Goal: Information Seeking & Learning: Compare options

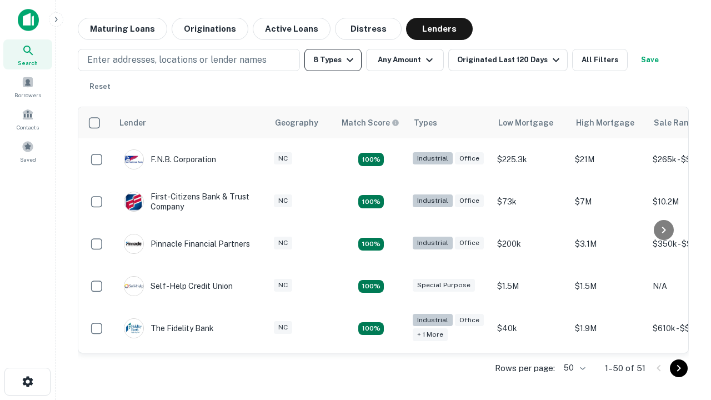
click at [333, 60] on button "8 Types" at bounding box center [333, 60] width 57 height 22
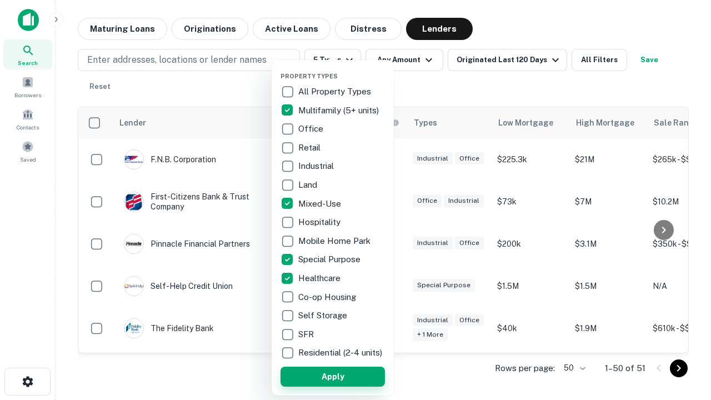
click at [333, 376] on button "Apply" at bounding box center [333, 377] width 104 height 20
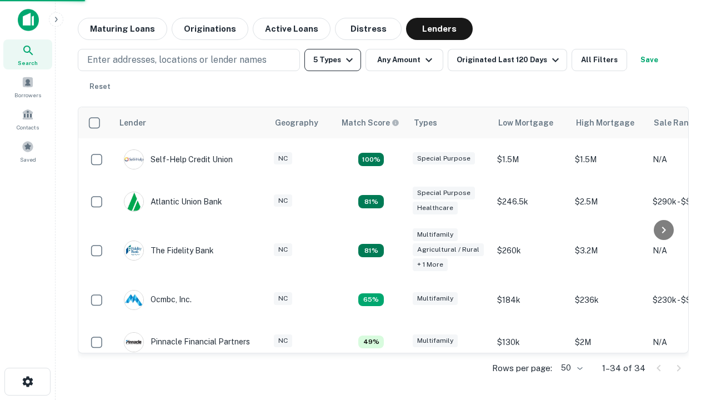
click at [333, 60] on button "5 Types" at bounding box center [333, 60] width 57 height 22
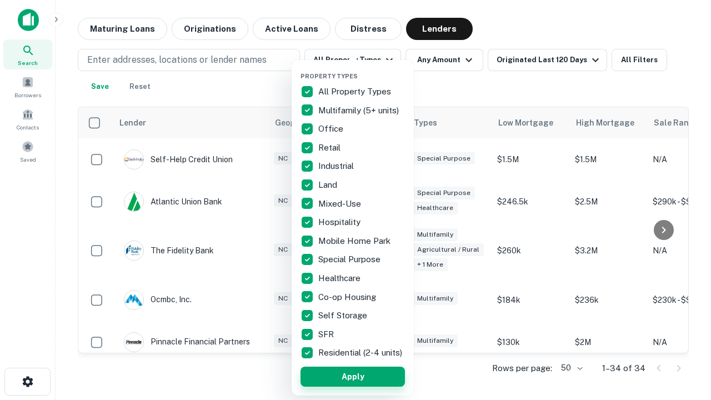
click at [353, 376] on button "Apply" at bounding box center [353, 377] width 104 height 20
